Goal: Share content: Share content

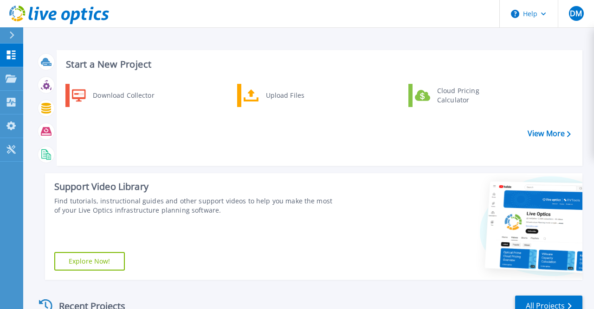
click at [401, 275] on div at bounding box center [462, 227] width 240 height 107
click at [393, 257] on div at bounding box center [462, 227] width 240 height 107
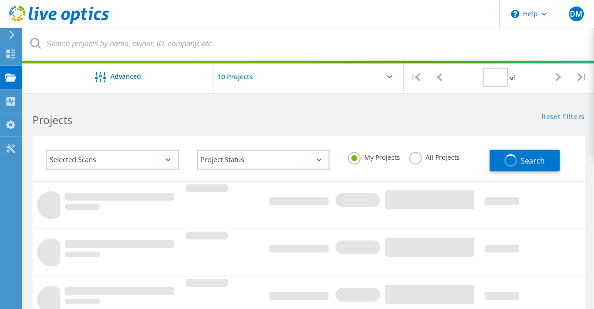
type input "1"
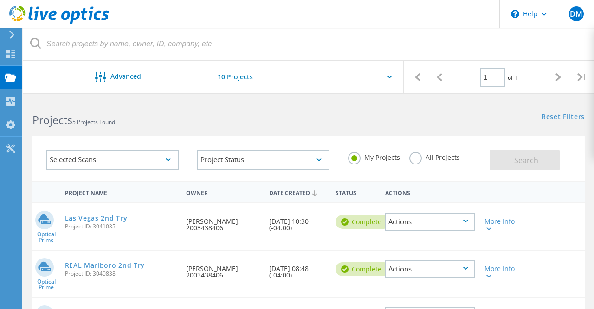
click at [464, 220] on div "Actions" at bounding box center [430, 222] width 90 height 18
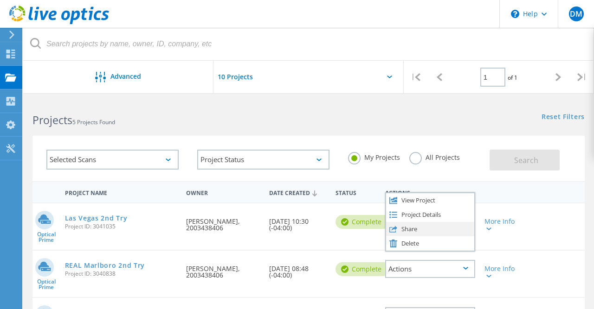
click at [444, 232] on div "Share" at bounding box center [430, 229] width 88 height 14
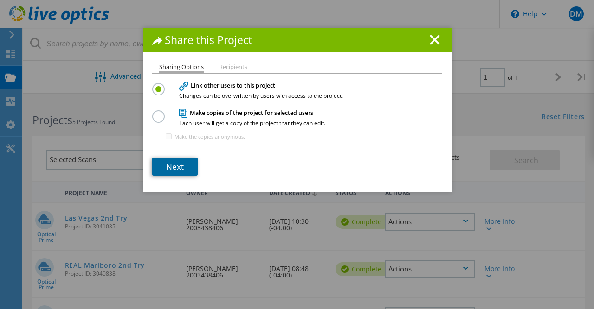
click at [175, 169] on link "Next" at bounding box center [174, 167] width 45 height 18
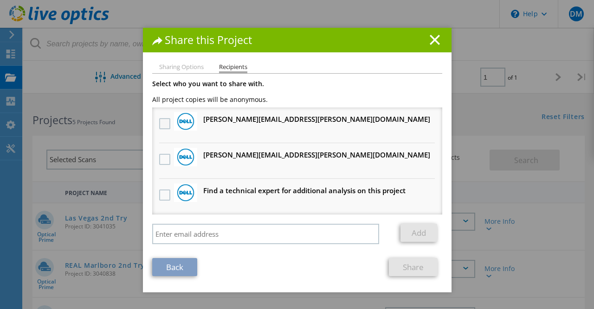
click at [164, 122] on label at bounding box center [165, 123] width 13 height 11
click at [0, 0] on input "checkbox" at bounding box center [0, 0] width 0 height 0
click at [166, 164] on label at bounding box center [165, 159] width 13 height 11
click at [0, 0] on input "checkbox" at bounding box center [0, 0] width 0 height 0
click at [414, 270] on link "Share" at bounding box center [413, 267] width 49 height 18
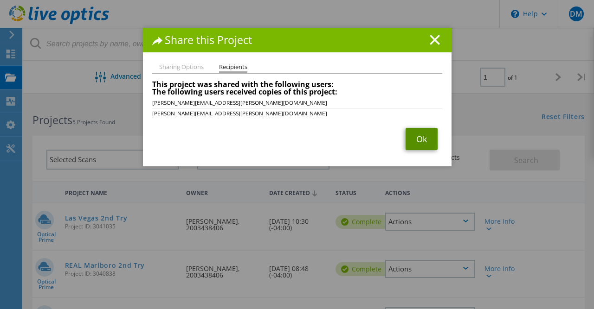
click at [426, 139] on link "Ok" at bounding box center [421, 139] width 32 height 22
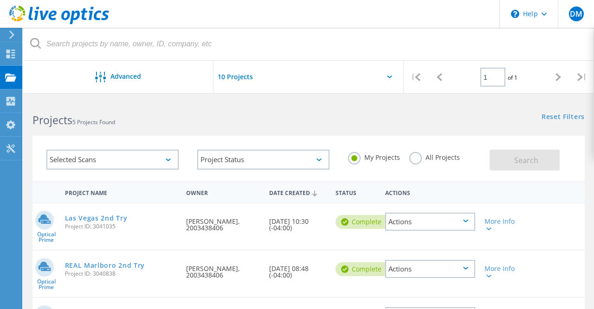
click at [411, 270] on div "Actions" at bounding box center [430, 269] width 90 height 18
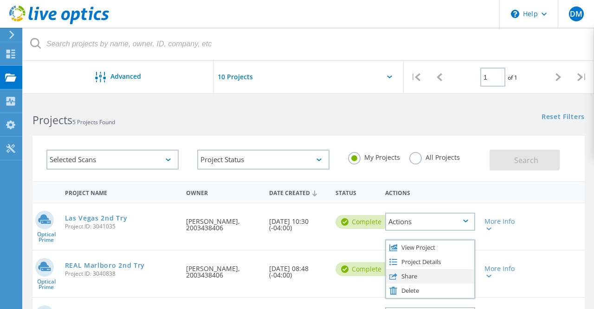
click at [407, 274] on div "Share" at bounding box center [430, 277] width 88 height 14
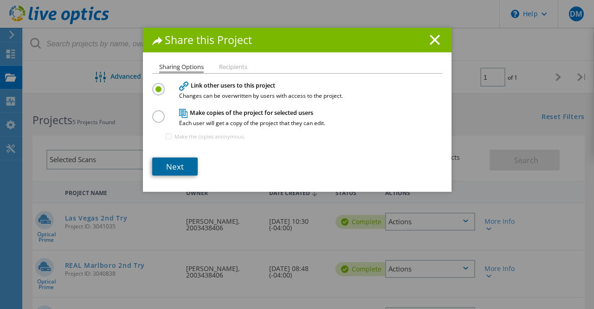
click at [170, 167] on link "Next" at bounding box center [174, 167] width 45 height 18
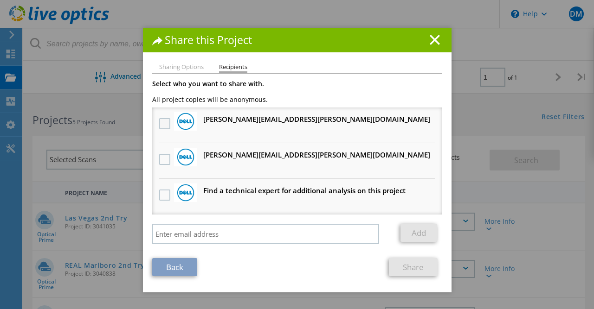
click at [165, 124] on label at bounding box center [165, 123] width 13 height 11
click at [0, 0] on input "checkbox" at bounding box center [0, 0] width 0 height 0
click at [165, 163] on label at bounding box center [165, 159] width 13 height 11
click at [0, 0] on input "checkbox" at bounding box center [0, 0] width 0 height 0
click at [418, 271] on link "Share" at bounding box center [413, 267] width 49 height 18
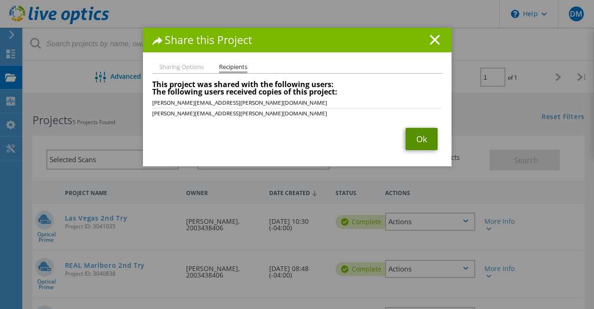
click at [424, 132] on link "Ok" at bounding box center [421, 139] width 32 height 22
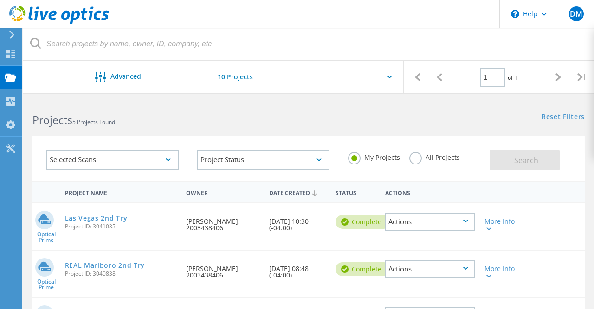
click at [79, 219] on link "Las Vegas 2nd Try" at bounding box center [96, 218] width 63 height 6
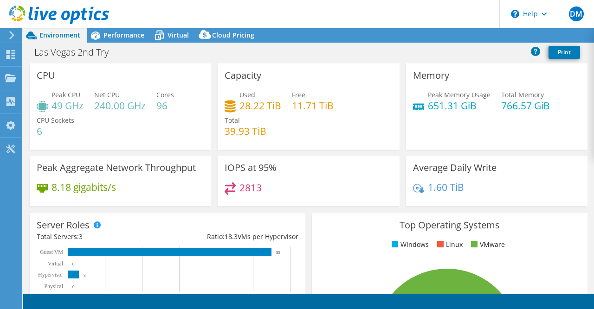
select select "USD"
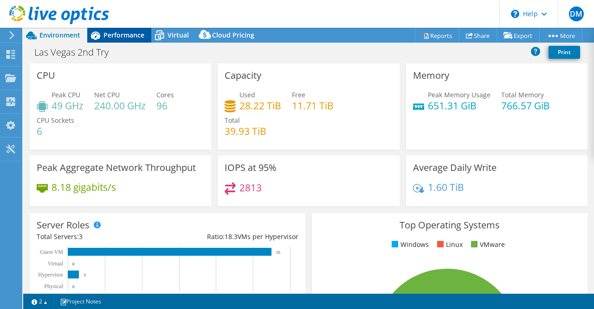
click at [122, 36] on span "Performance" at bounding box center [123, 35] width 41 height 9
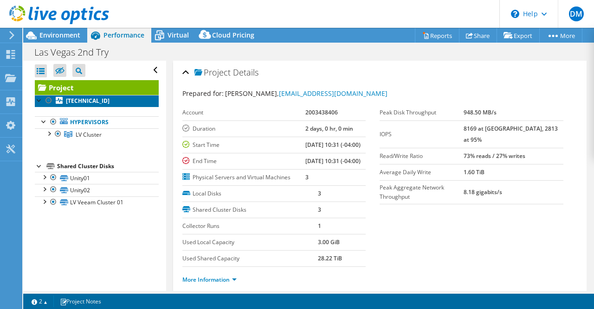
click at [82, 101] on b "172.16.100.144" at bounding box center [88, 101] width 44 height 8
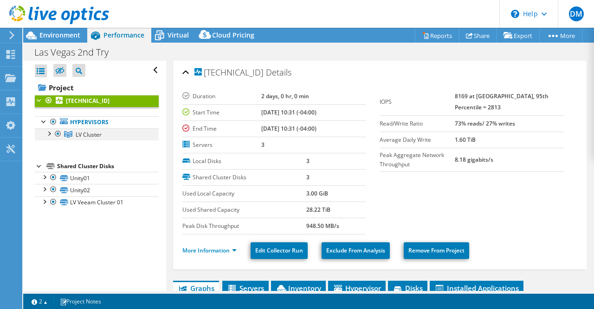
click at [49, 134] on div at bounding box center [48, 133] width 9 height 9
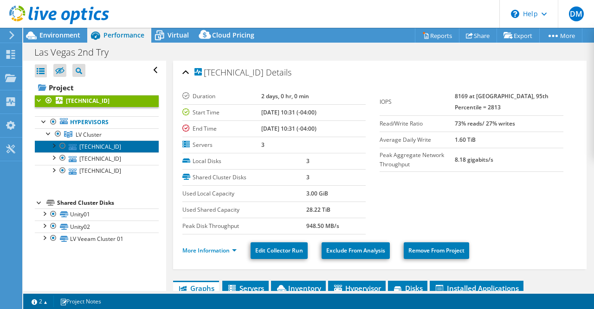
click at [87, 148] on link "172.16.100.144" at bounding box center [97, 147] width 124 height 12
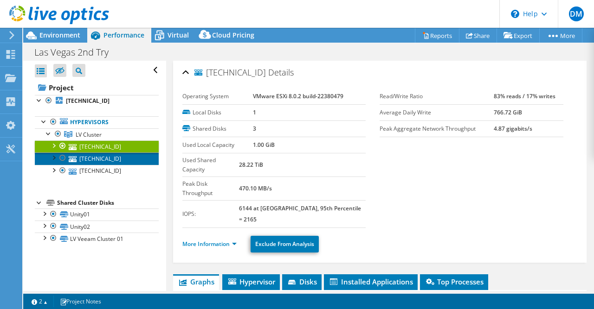
click at [85, 157] on link "172.16.100.143" at bounding box center [97, 159] width 124 height 12
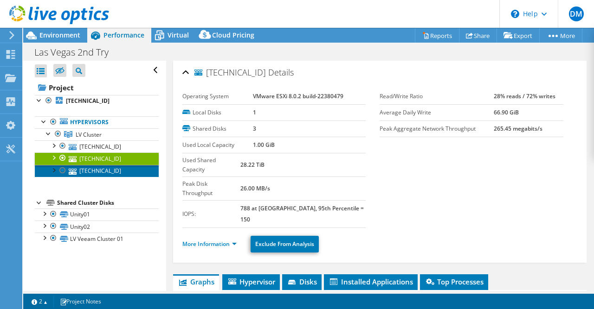
click at [92, 167] on link "172.16.100.145" at bounding box center [97, 171] width 124 height 12
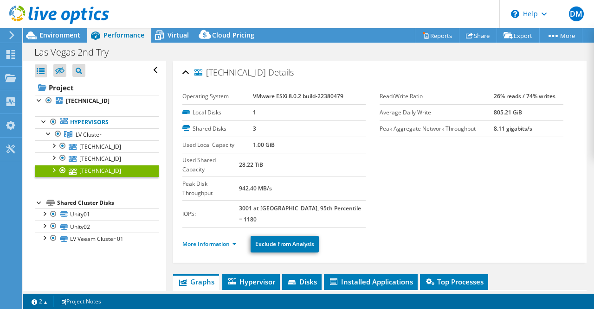
click at [55, 169] on div at bounding box center [53, 169] width 9 height 9
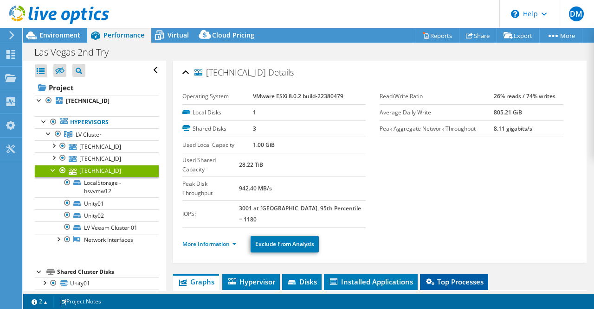
click at [464, 277] on span "Top Processes" at bounding box center [454, 281] width 59 height 9
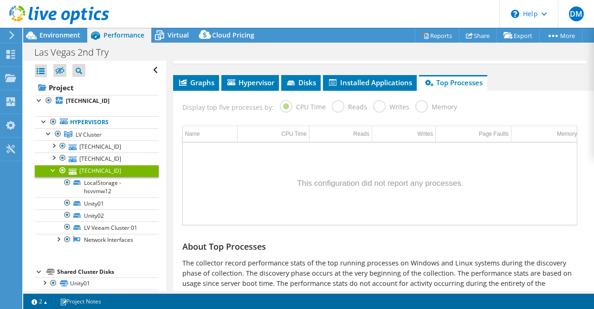
scroll to position [207, 0]
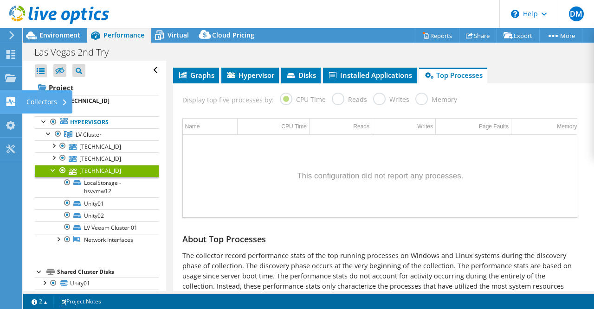
click at [44, 98] on div "Collectors" at bounding box center [47, 101] width 51 height 23
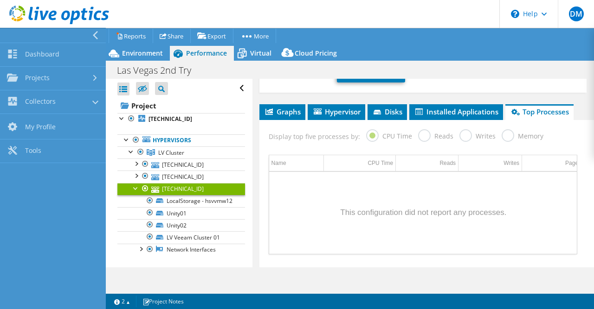
scroll to position [251, 0]
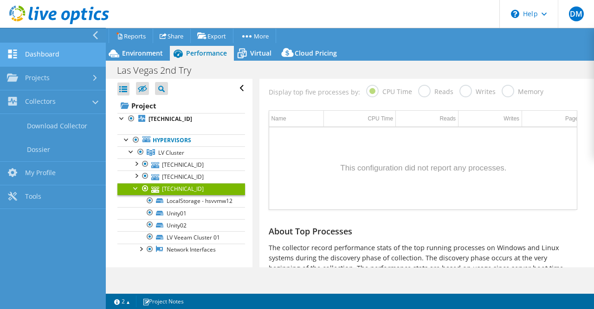
click at [39, 56] on link "Dashboard" at bounding box center [53, 55] width 106 height 24
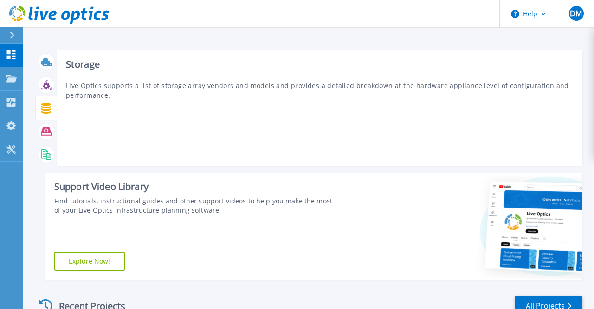
click at [45, 109] on icon at bounding box center [46, 108] width 10 height 11
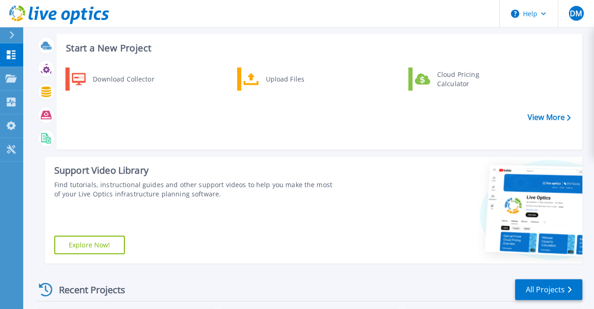
scroll to position [13, 0]
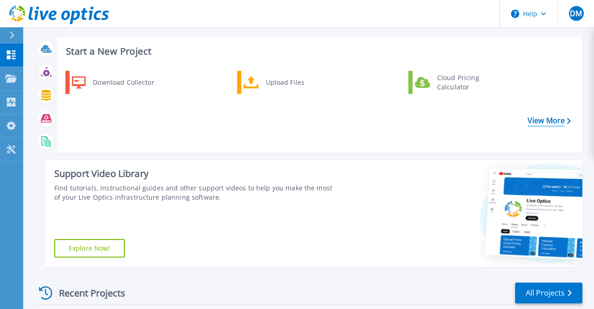
click at [553, 123] on link "View More" at bounding box center [549, 120] width 43 height 9
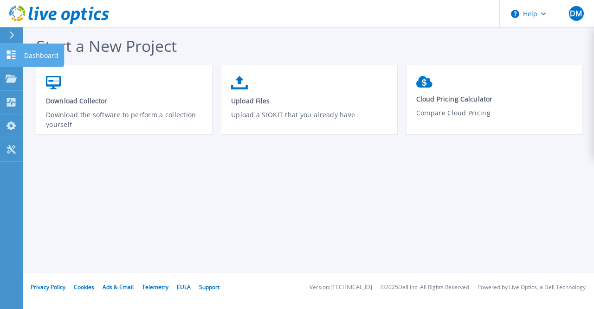
click at [6, 54] on icon at bounding box center [11, 55] width 11 height 9
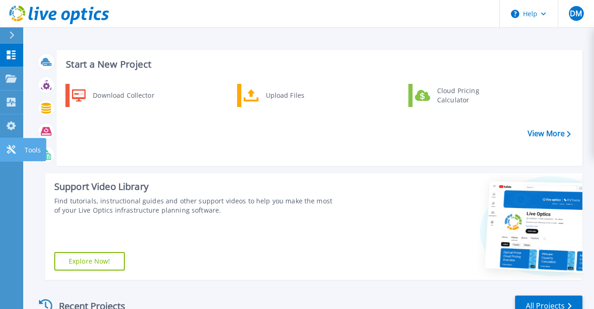
click at [8, 145] on div at bounding box center [11, 150] width 11 height 10
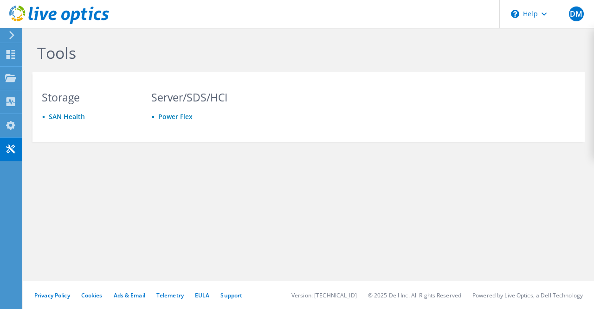
click at [8, 145] on use at bounding box center [10, 149] width 9 height 9
click at [69, 116] on link "SAN Health" at bounding box center [67, 116] width 36 height 9
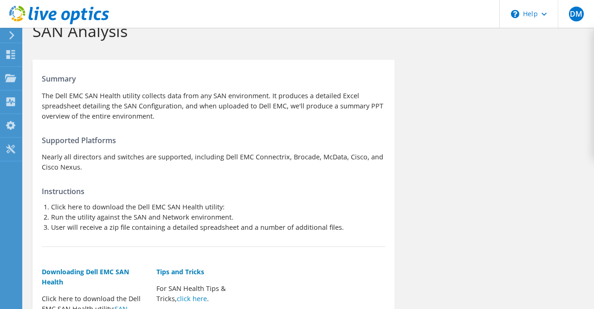
scroll to position [20, 0]
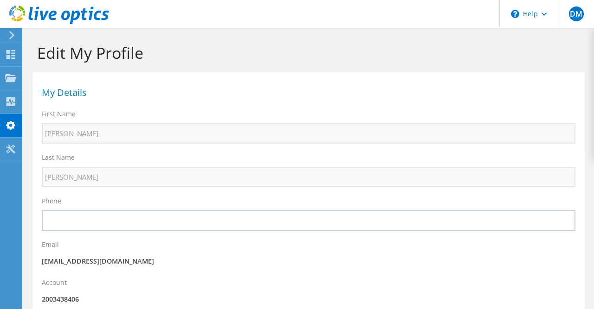
click at [11, 32] on use at bounding box center [11, 35] width 5 height 8
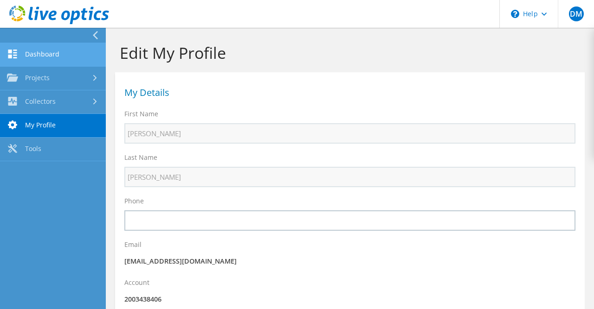
click at [27, 64] on link "Dashboard" at bounding box center [53, 55] width 106 height 24
